Goal: Information Seeking & Learning: Learn about a topic

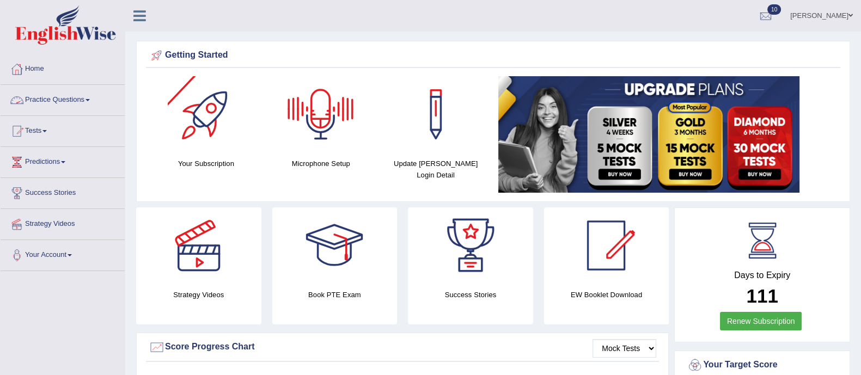
click at [69, 102] on link "Practice Questions" at bounding box center [63, 98] width 124 height 27
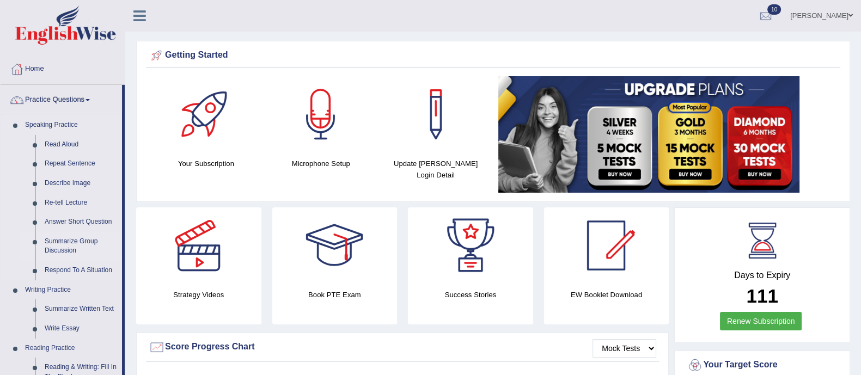
click at [59, 241] on link "Summarize Group Discussion" at bounding box center [81, 246] width 82 height 29
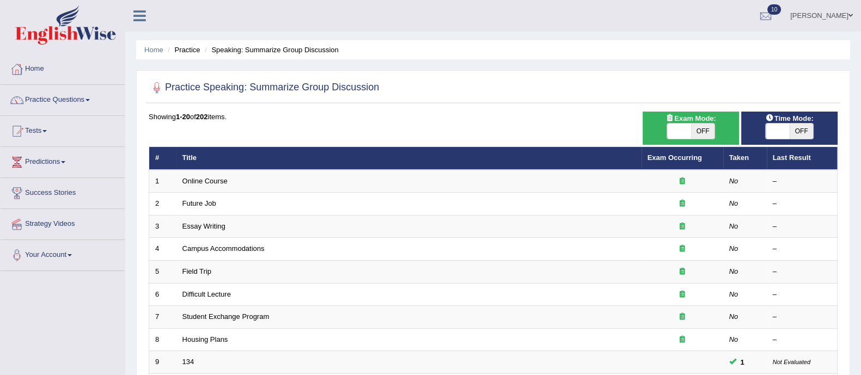
click at [698, 131] on span "OFF" at bounding box center [703, 131] width 24 height 15
checkbox input "true"
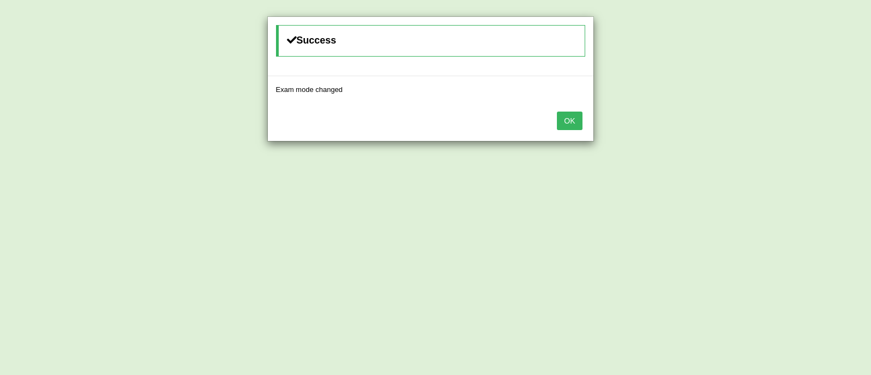
click at [568, 123] on button "OK" at bounding box center [569, 121] width 25 height 19
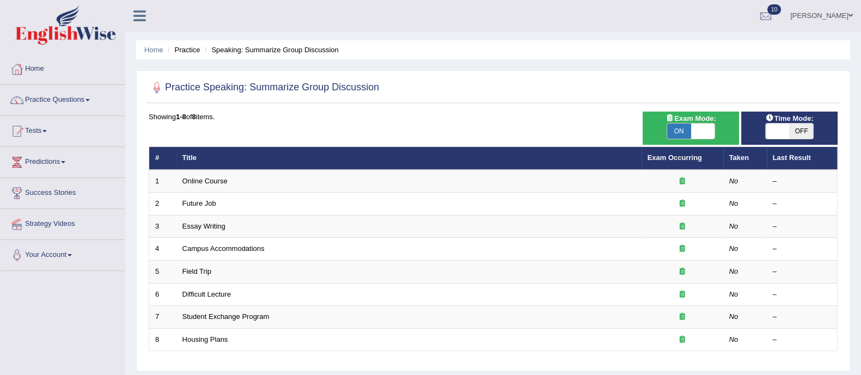
click at [57, 92] on link "Practice Questions" at bounding box center [63, 98] width 124 height 27
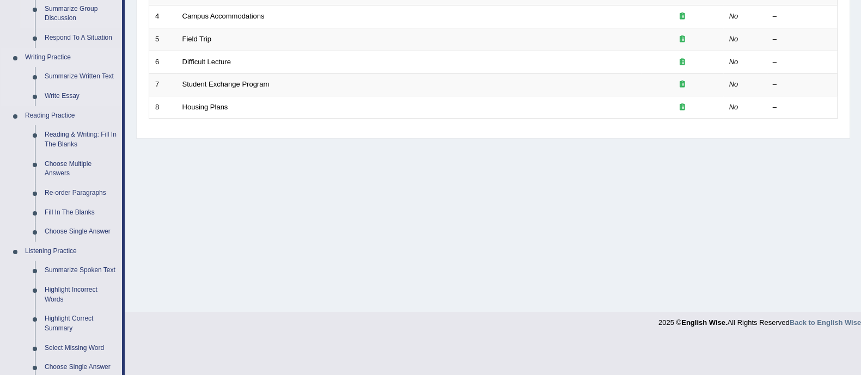
scroll to position [239, 0]
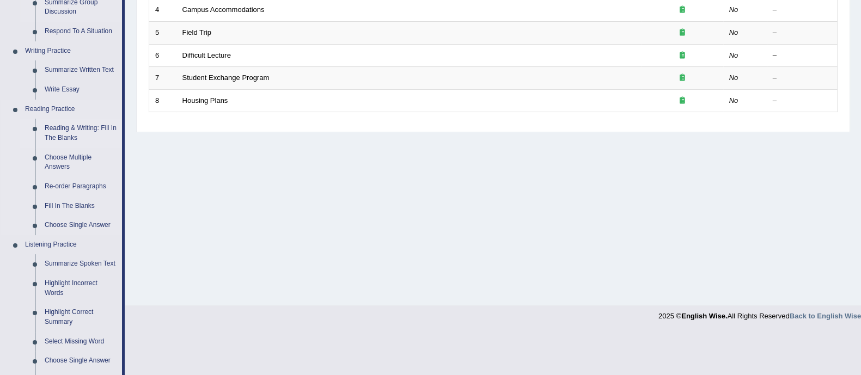
click at [72, 137] on link "Reading & Writing: Fill In The Blanks" at bounding box center [81, 133] width 82 height 29
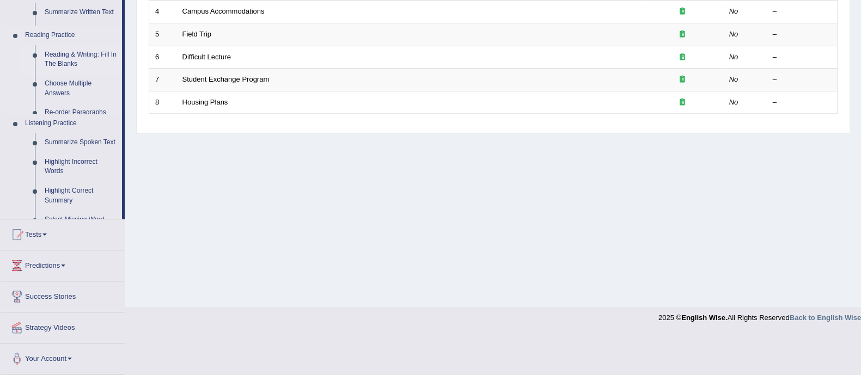
scroll to position [196, 0]
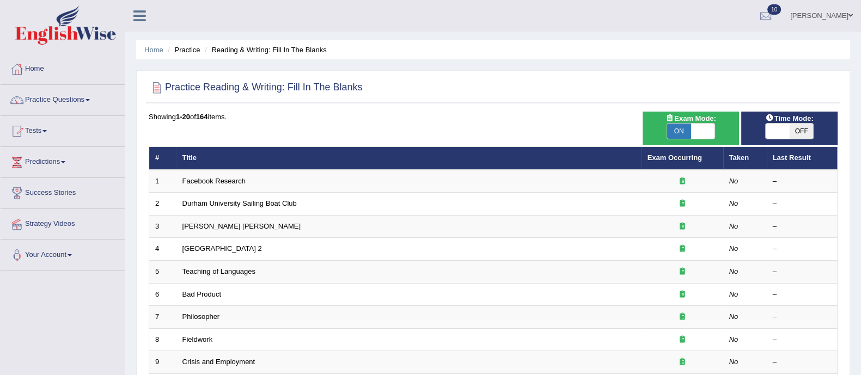
click at [806, 128] on span "OFF" at bounding box center [801, 131] width 24 height 15
checkbox input "true"
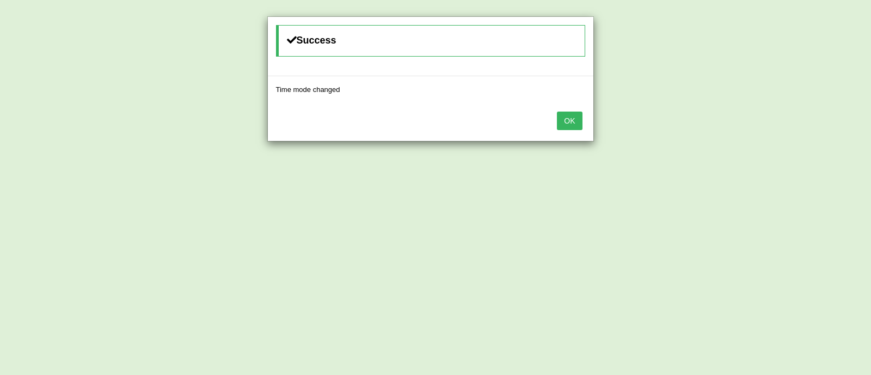
click at [572, 117] on button "OK" at bounding box center [569, 121] width 25 height 19
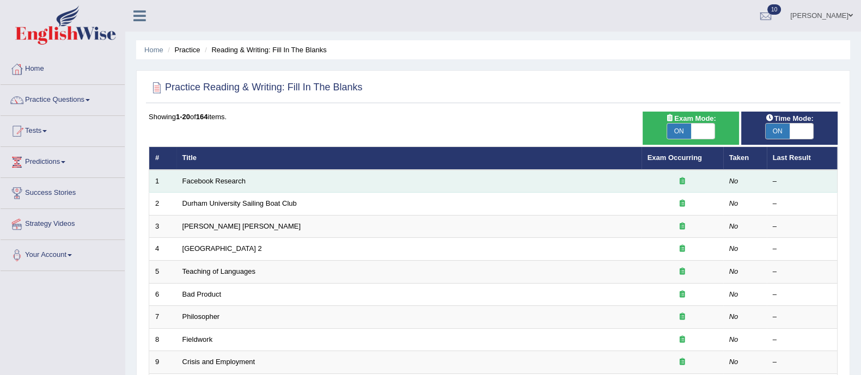
click at [219, 184] on td "Facebook Research" at bounding box center [408, 181] width 465 height 23
click at [220, 181] on link "Facebook Research" at bounding box center [213, 181] width 63 height 8
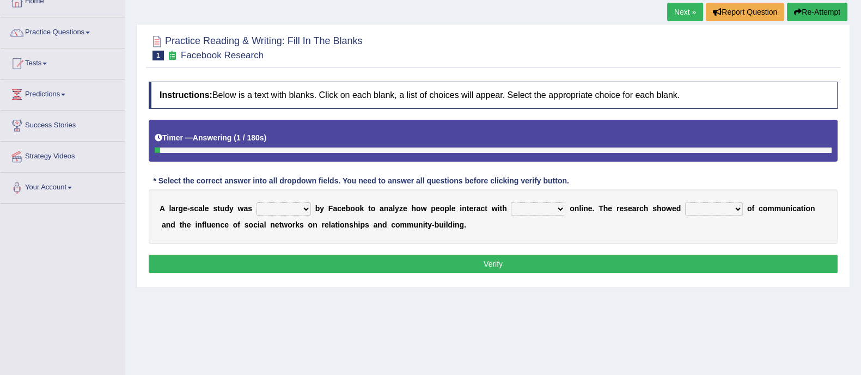
scroll to position [69, 0]
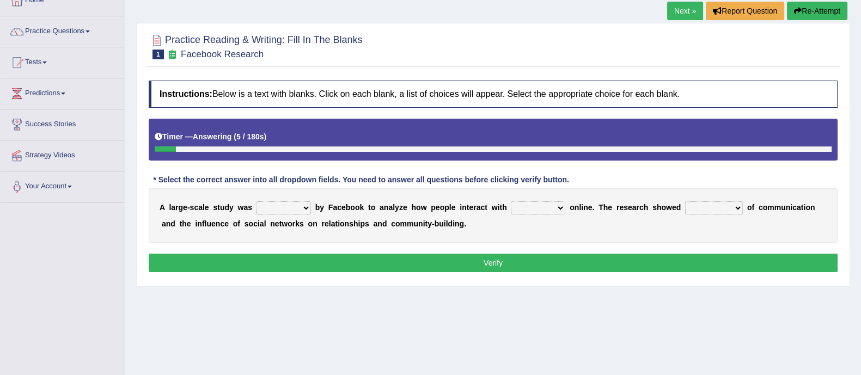
click at [271, 205] on select "surveyed had asked made" at bounding box center [283, 207] width 54 height 13
select select "surveyed"
click at [256, 201] on select "surveyed had asked made" at bounding box center [283, 207] width 54 height 13
click at [296, 209] on select "surveyed had asked made" at bounding box center [283, 207] width 54 height 13
click at [351, 338] on div "Home Practice Reading & Writing: Fill In The Blanks Facebook Research Next » Re…" at bounding box center [492, 203] width 735 height 544
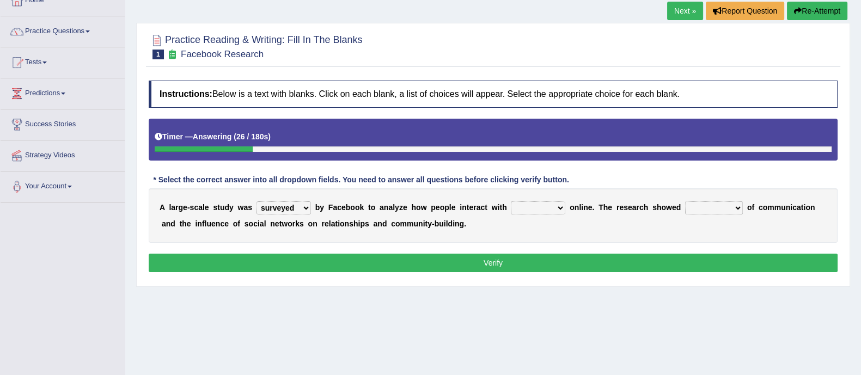
click at [550, 201] on select "together all each other another" at bounding box center [538, 207] width 54 height 13
select select "each other"
click at [511, 201] on select "together all each other another" at bounding box center [538, 207] width 54 height 13
click at [714, 210] on select "advantages standards fellowships patterns" at bounding box center [714, 207] width 58 height 13
select select "advantages"
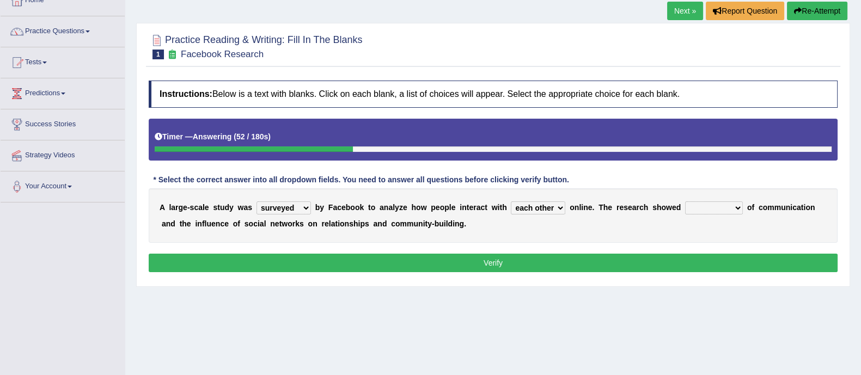
click at [685, 201] on select "advantages standards fellowships patterns" at bounding box center [714, 207] width 58 height 13
click at [679, 258] on button "Verify" at bounding box center [493, 263] width 689 height 19
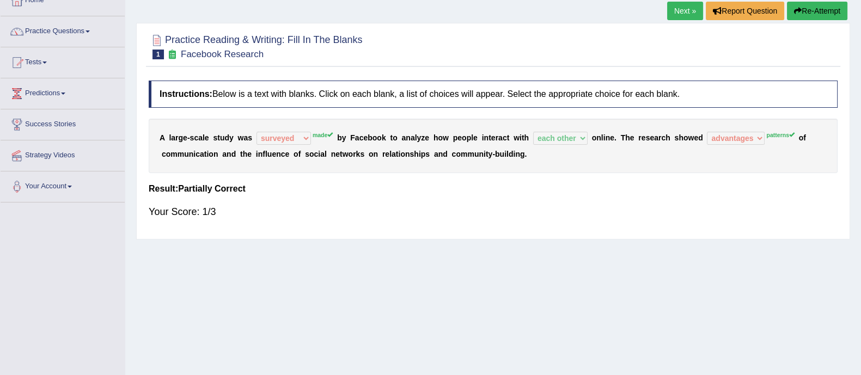
click at [679, 258] on div "Home Practice Reading & Writing: Fill In The Blanks Facebook Research Next » Re…" at bounding box center [492, 203] width 735 height 544
click at [815, 16] on button "Re-Attempt" at bounding box center [817, 11] width 60 height 19
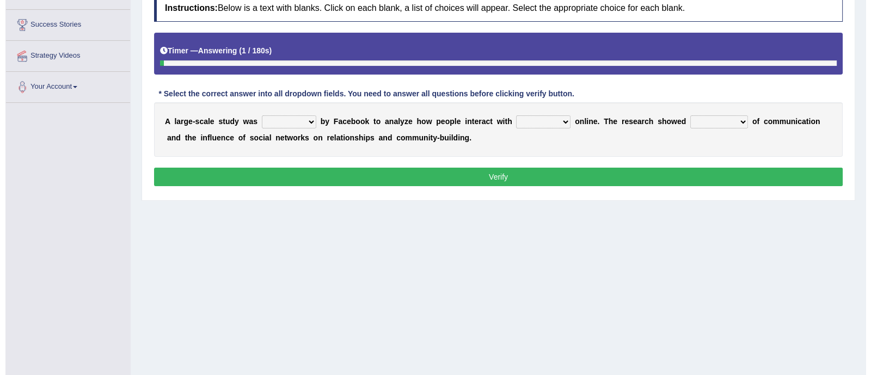
scroll to position [169, 0]
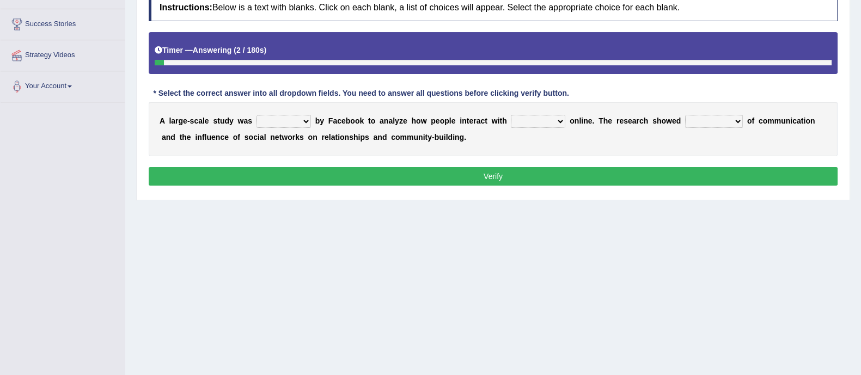
click at [278, 120] on select "surveyed had asked made" at bounding box center [283, 121] width 54 height 13
click at [256, 198] on div "Practice Reading & Writing: Fill In The Blanks 1 Facebook Research Instructions…" at bounding box center [493, 68] width 714 height 264
click at [293, 121] on select "surveyed had asked made" at bounding box center [283, 121] width 54 height 13
select select "made"
click at [256, 115] on select "surveyed had asked made" at bounding box center [283, 121] width 54 height 13
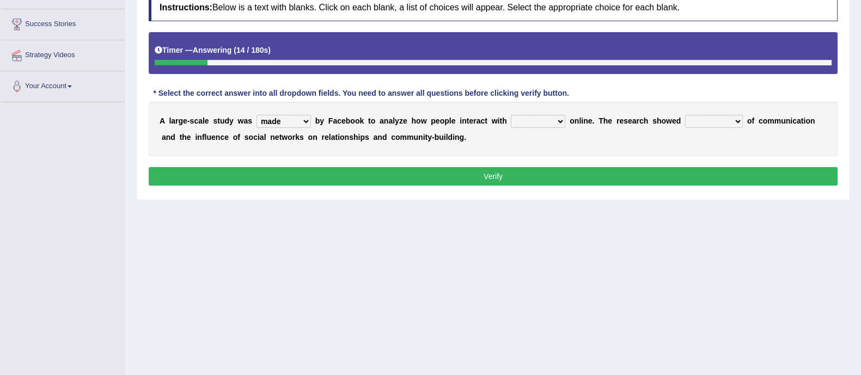
click at [516, 118] on select "together all each other another" at bounding box center [538, 121] width 54 height 13
select select "each other"
click at [511, 115] on select "together all each other another" at bounding box center [538, 121] width 54 height 13
click at [697, 120] on select "advantages standards fellowships patterns" at bounding box center [714, 121] width 58 height 13
select select "patterns"
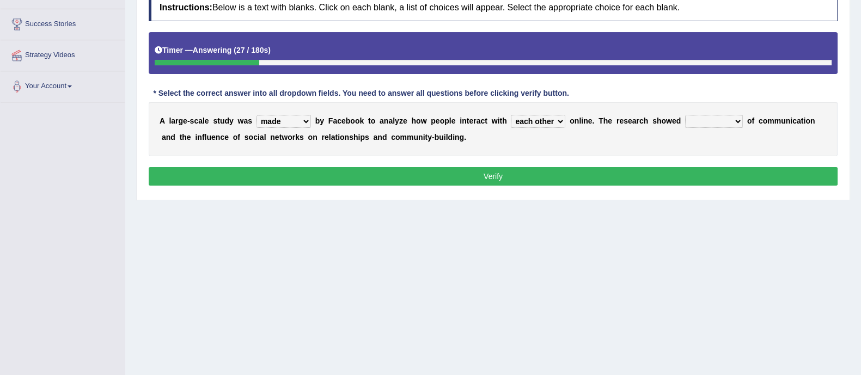
click at [685, 115] on select "advantages standards fellowships patterns" at bounding box center [714, 121] width 58 height 13
click at [668, 167] on button "Verify" at bounding box center [493, 176] width 689 height 19
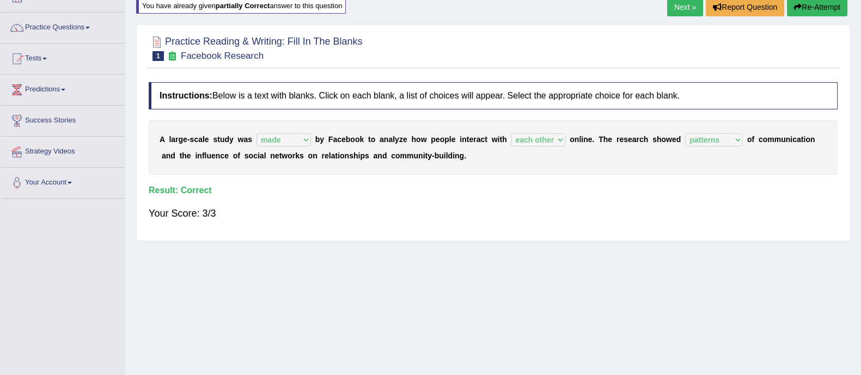
scroll to position [71, 0]
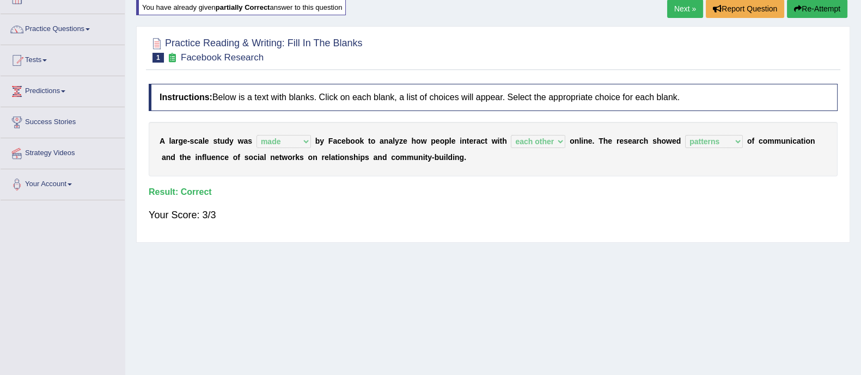
click at [692, 7] on link "Next »" at bounding box center [685, 8] width 36 height 19
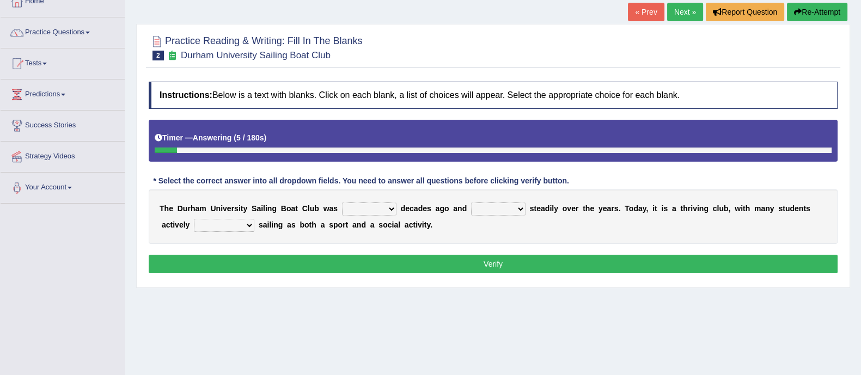
click at [368, 209] on select "found fund founded find" at bounding box center [369, 209] width 54 height 13
select select "found"
click at [342, 203] on select "found fund founded find" at bounding box center [369, 209] width 54 height 13
click at [511, 205] on select "grow growing has grown grown" at bounding box center [498, 209] width 54 height 13
select select "growing"
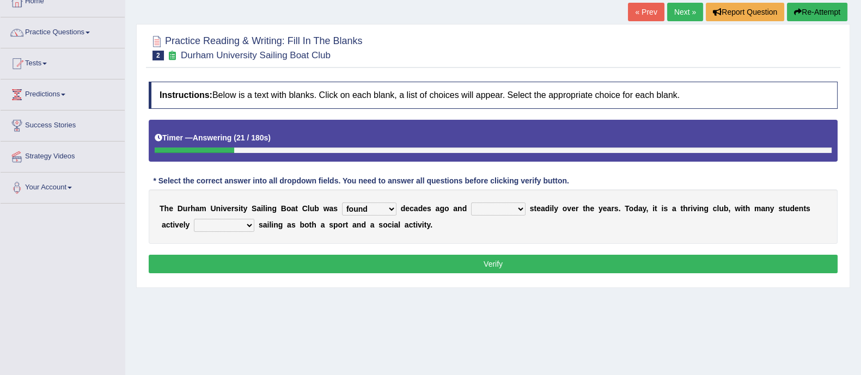
click at [471, 203] on select "grow growing has grown grown" at bounding box center [498, 209] width 54 height 13
click at [246, 219] on select "enjoy enjoyed are enjoying enjoying" at bounding box center [224, 225] width 60 height 13
select select "enjoying"
click at [194, 219] on select "enjoy enjoyed are enjoying enjoying" at bounding box center [224, 225] width 60 height 13
click at [291, 261] on button "Verify" at bounding box center [493, 264] width 689 height 19
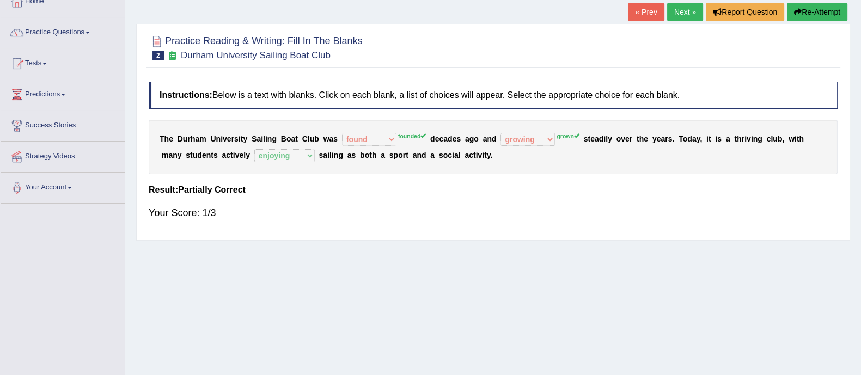
click at [823, 7] on button "Re-Attempt" at bounding box center [817, 12] width 60 height 19
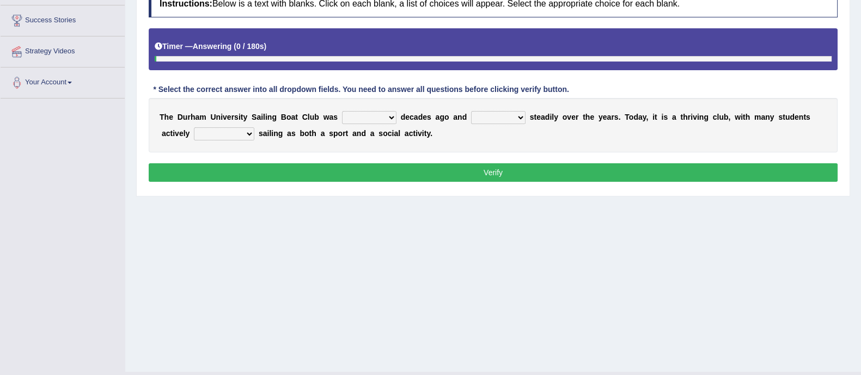
scroll to position [174, 0]
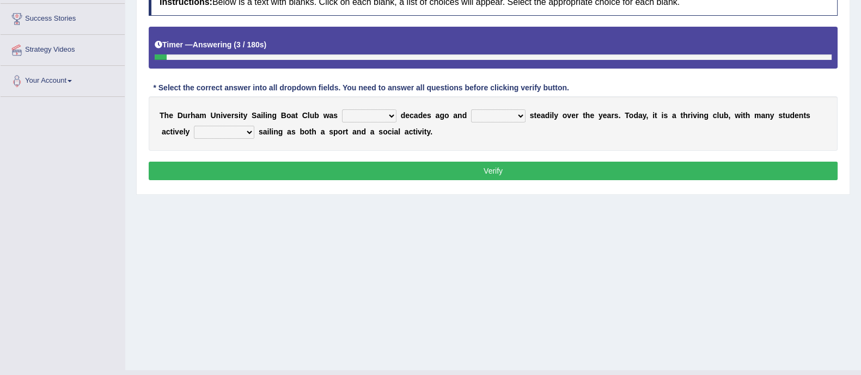
click at [375, 113] on select "found fund founded find" at bounding box center [369, 115] width 54 height 13
select select "founded"
click at [342, 109] on select "found fund founded find" at bounding box center [369, 115] width 54 height 13
click at [485, 109] on select "grow growing has grown grown" at bounding box center [498, 115] width 54 height 13
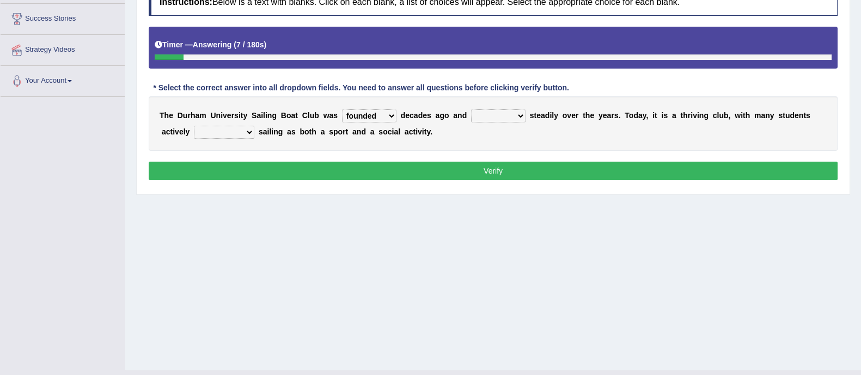
click at [486, 115] on select "grow growing has grown grown" at bounding box center [498, 115] width 54 height 13
select select "has grown"
click at [471, 109] on select "grow growing has grown grown" at bounding box center [498, 115] width 54 height 13
click at [239, 132] on select "enjoy enjoyed are enjoying enjoying" at bounding box center [224, 132] width 60 height 13
select select "enjoying"
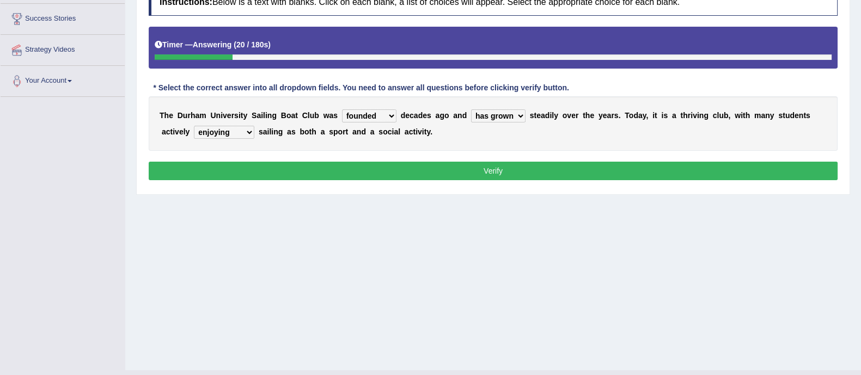
click at [194, 126] on select "enjoy enjoyed are enjoying enjoying" at bounding box center [224, 132] width 60 height 13
click at [231, 215] on div "Home Practice Reading & Writing: Fill In The Blanks Durham University Sailing B…" at bounding box center [492, 98] width 735 height 544
click at [286, 166] on button "Verify" at bounding box center [493, 171] width 689 height 19
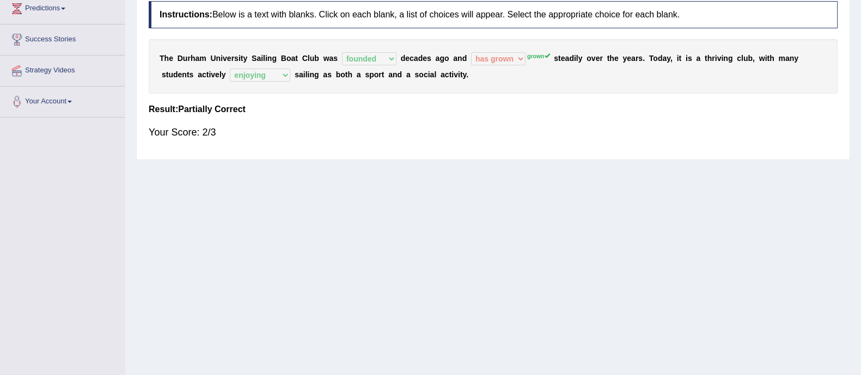
scroll to position [0, 0]
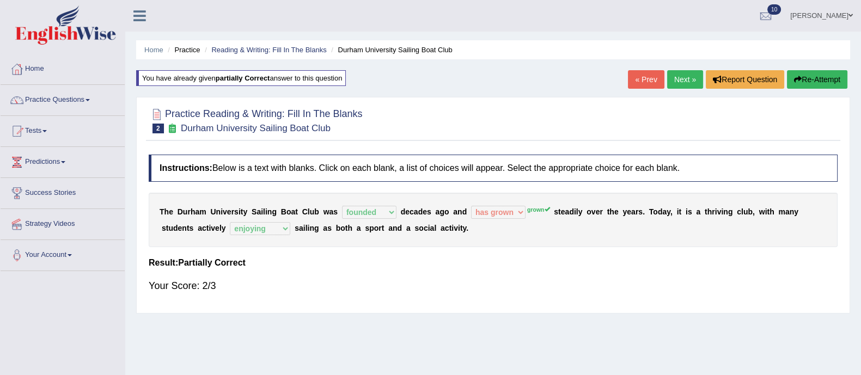
click at [681, 81] on link "Next »" at bounding box center [685, 79] width 36 height 19
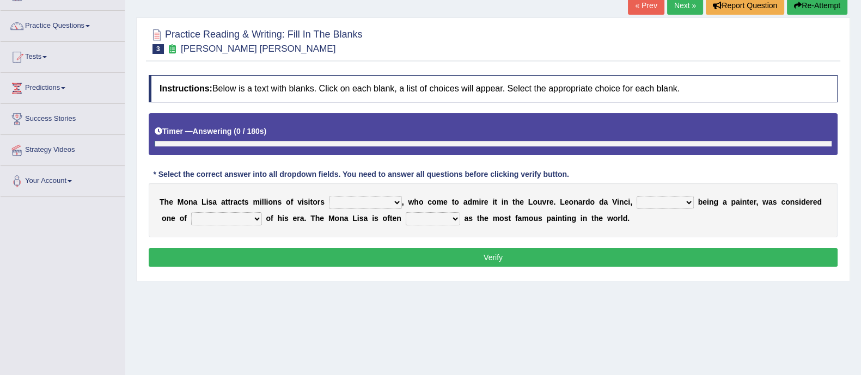
scroll to position [84, 0]
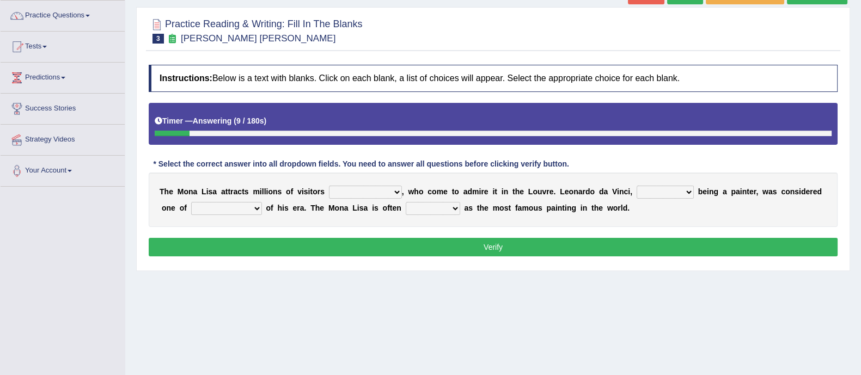
click at [353, 192] on select "around the year the all year all year round per year" at bounding box center [365, 192] width 73 height 13
click at [329, 186] on select "around the year the all year all year round per year" at bounding box center [365, 192] width 73 height 13
click at [372, 192] on select "around the year the all year all year round per year" at bounding box center [365, 192] width 73 height 13
select select "around the year"
click at [329, 186] on select "around the year the all year all year round per year" at bounding box center [365, 192] width 73 height 13
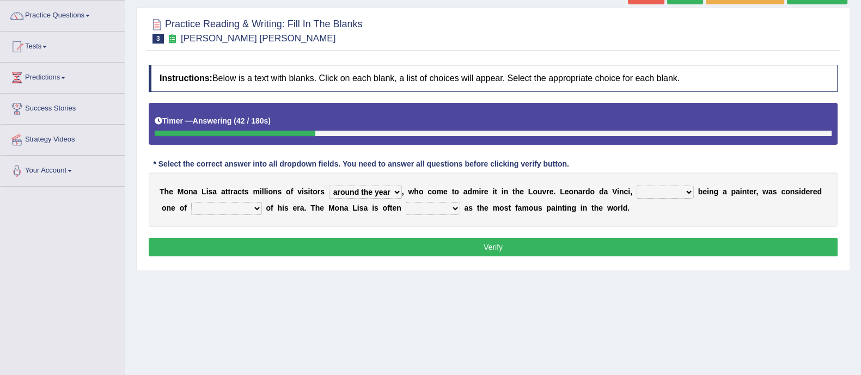
click at [665, 188] on select "rather than as much as as well as as long as" at bounding box center [664, 192] width 57 height 13
select select "as long as"
click at [637, 186] on select "rather than as much as as well as as long as" at bounding box center [664, 192] width 57 height 13
click at [252, 206] on select "better artists artist the better artist the best artists" at bounding box center [226, 208] width 71 height 13
select select "the best artists"
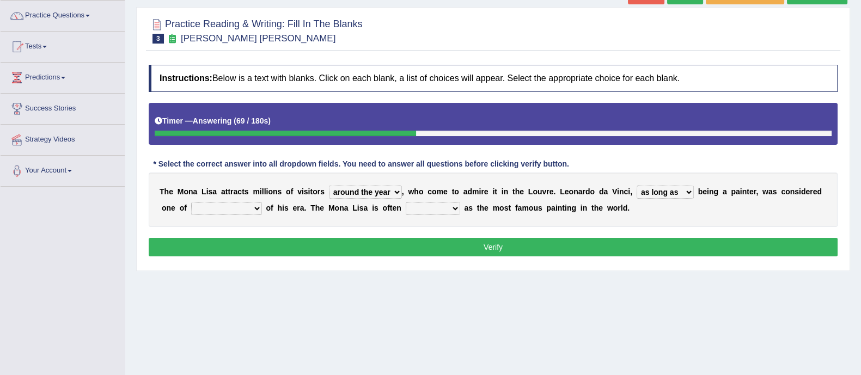
click at [191, 202] on select "better artists artist the better artist the best artists" at bounding box center [226, 208] width 71 height 13
click at [436, 212] on select "classified suggested predicted described" at bounding box center [433, 208] width 54 height 13
click at [406, 202] on select "classified suggested predicted described" at bounding box center [433, 208] width 54 height 13
click at [433, 207] on select "classified suggested predicted described" at bounding box center [433, 208] width 54 height 13
select select "described"
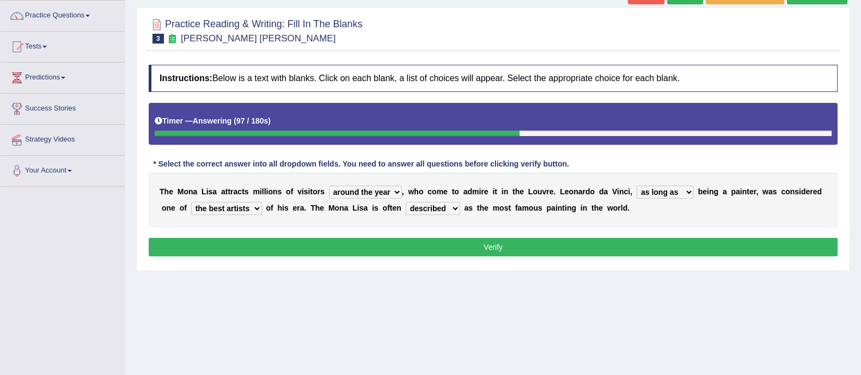
click at [406, 202] on select "classified suggested predicted described" at bounding box center [433, 208] width 54 height 13
click at [464, 246] on button "Verify" at bounding box center [493, 247] width 689 height 19
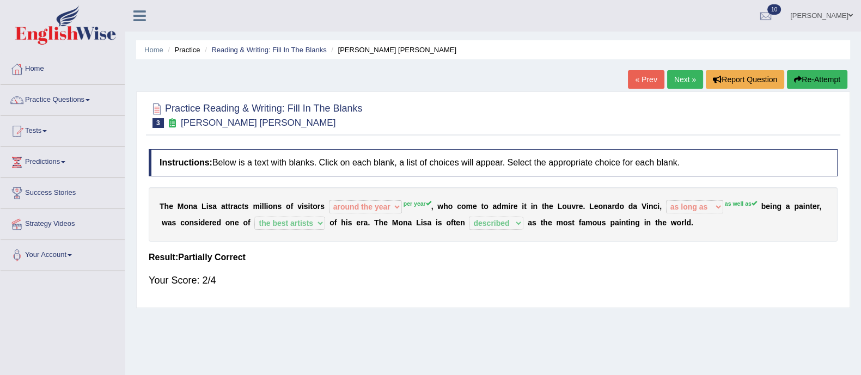
scroll to position [1, 0]
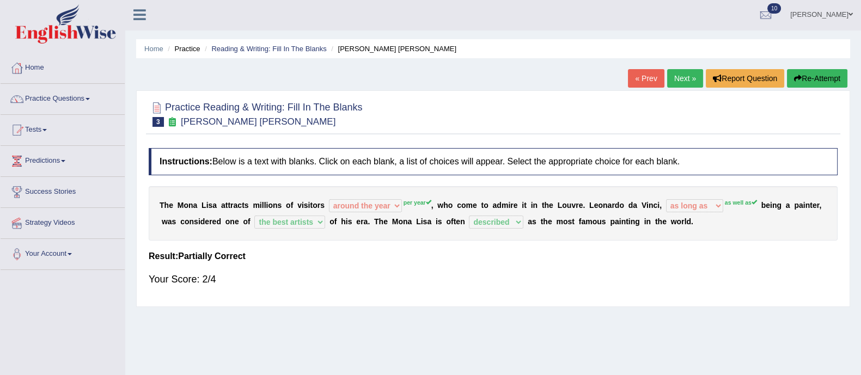
click at [827, 83] on button "Re-Attempt" at bounding box center [817, 78] width 60 height 19
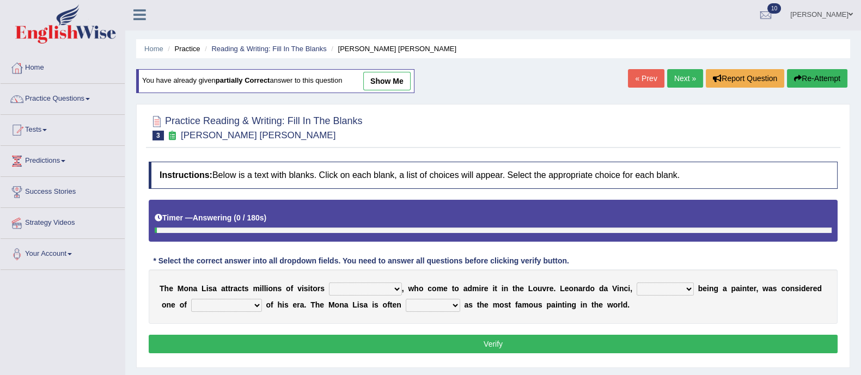
scroll to position [65, 0]
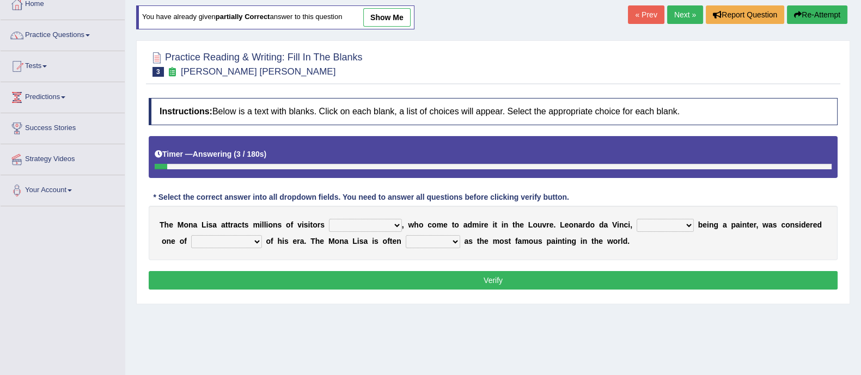
click at [365, 227] on select "around the year the all year all year round per year" at bounding box center [365, 225] width 73 height 13
select select "per year"
click at [329, 219] on select "around the year the all year all year round per year" at bounding box center [365, 225] width 73 height 13
click at [672, 226] on select "rather than as much as as well as as long as" at bounding box center [664, 225] width 57 height 13
select select "as well as"
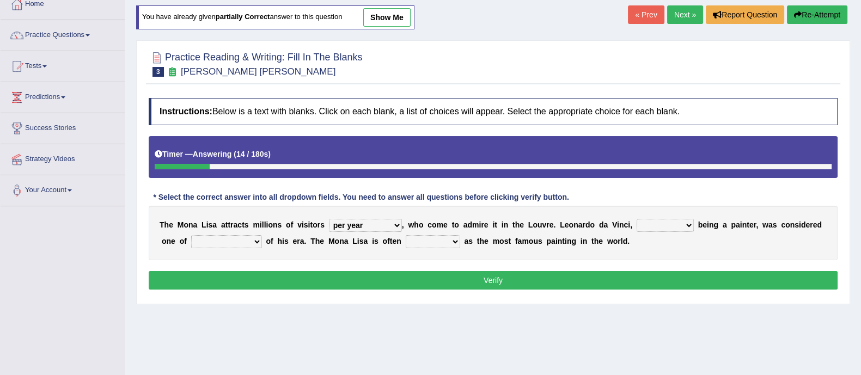
click at [637, 219] on select "rather than as much as as well as as long as" at bounding box center [664, 225] width 57 height 13
click at [228, 244] on select "better artists artist the better artist the best artists" at bounding box center [226, 241] width 71 height 13
select select "the best artists"
click at [191, 235] on select "better artists artist the better artist the best artists" at bounding box center [226, 241] width 71 height 13
click at [436, 242] on select "classified suggested predicted described" at bounding box center [433, 241] width 54 height 13
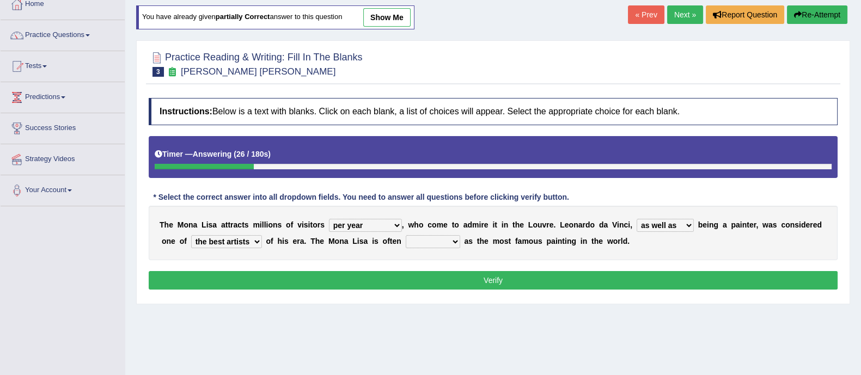
select select "described"
click at [406, 235] on select "classified suggested predicted described" at bounding box center [433, 241] width 54 height 13
click at [449, 280] on button "Verify" at bounding box center [493, 280] width 689 height 19
